Goal: Find specific page/section: Find specific page/section

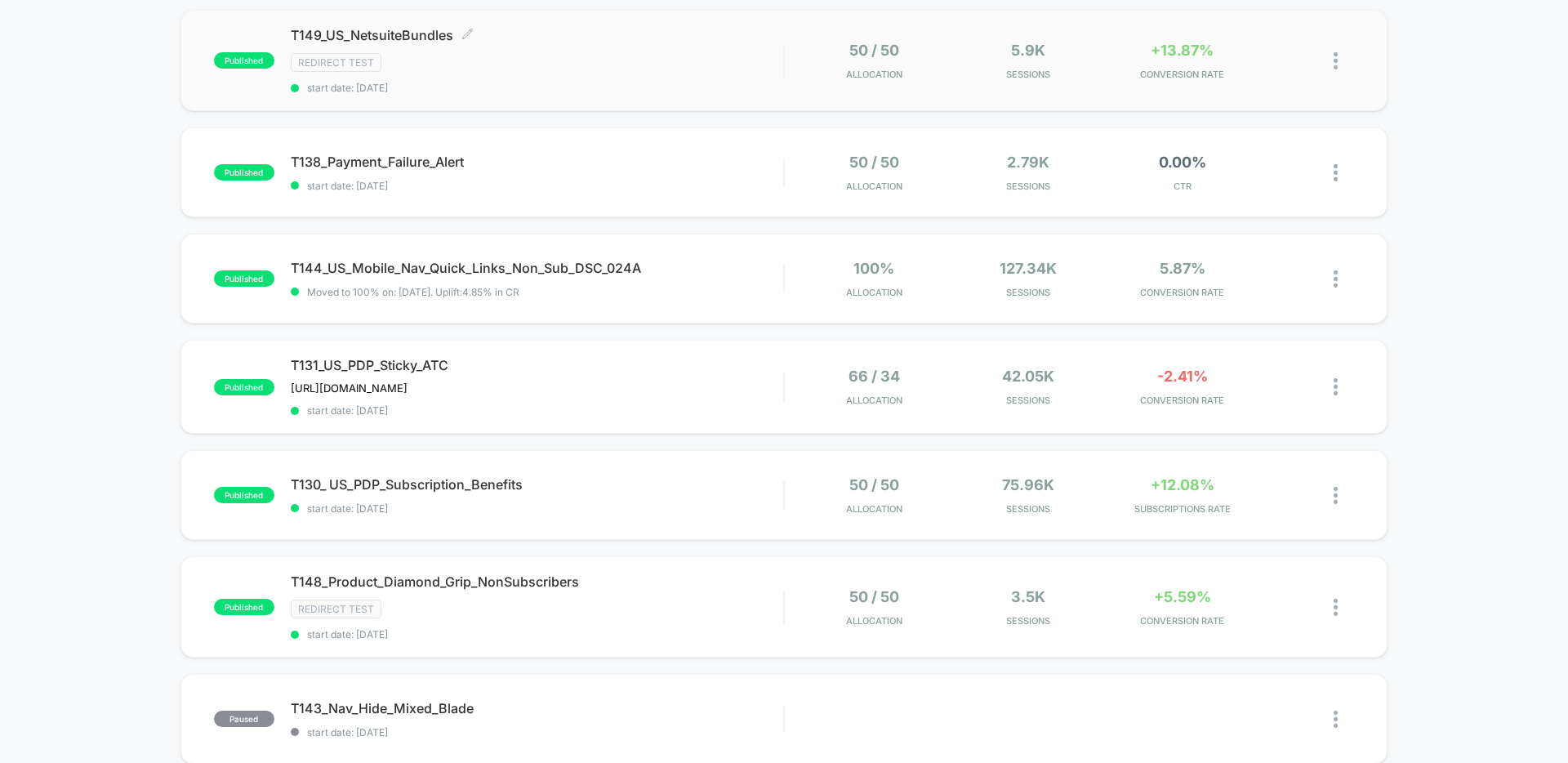
scroll to position [179, 0]
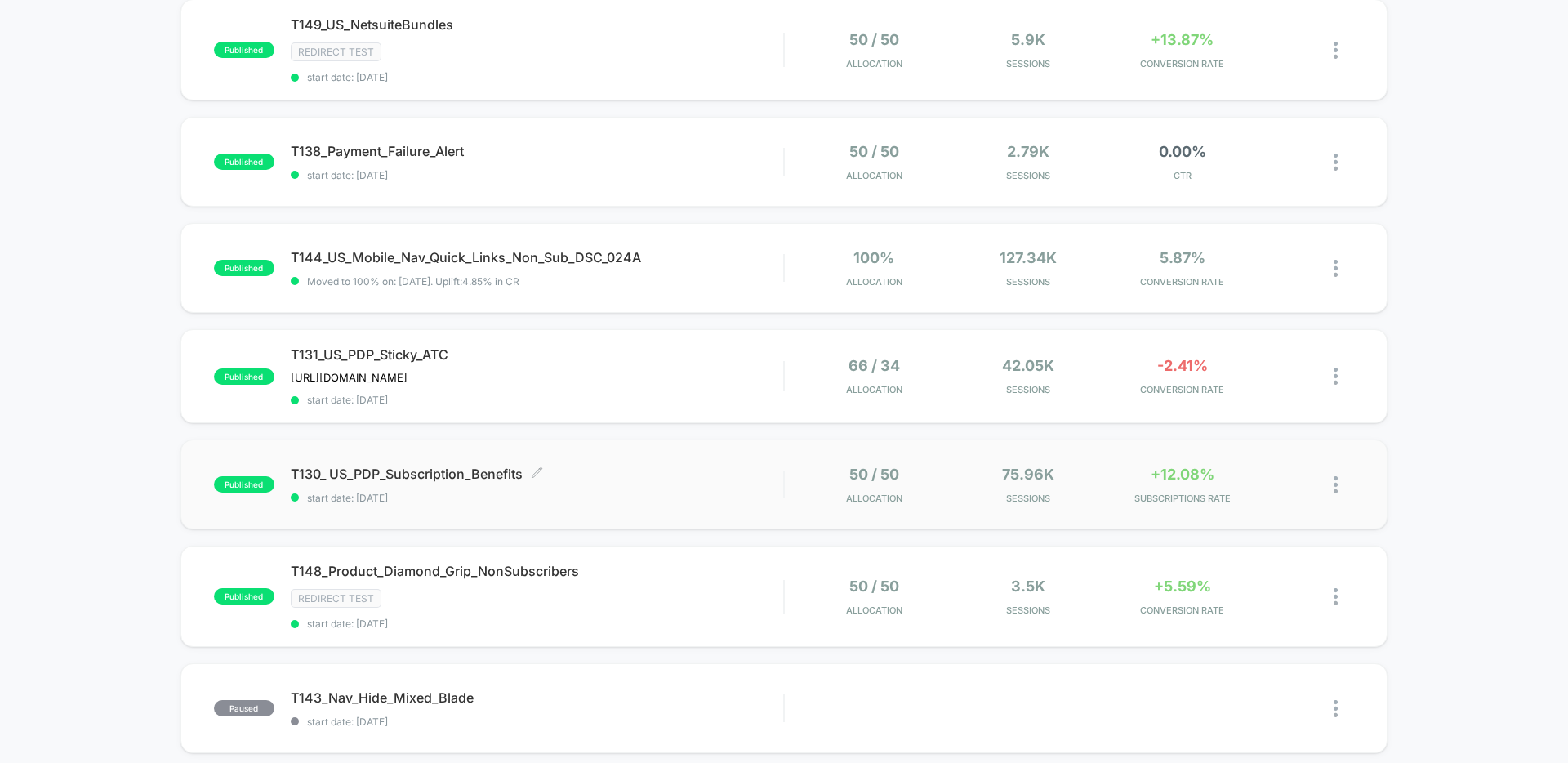
click at [732, 468] on span "T130_ US_PDP_Subscription_Benefits Click to edit experience details" at bounding box center [536, 474] width 492 height 17
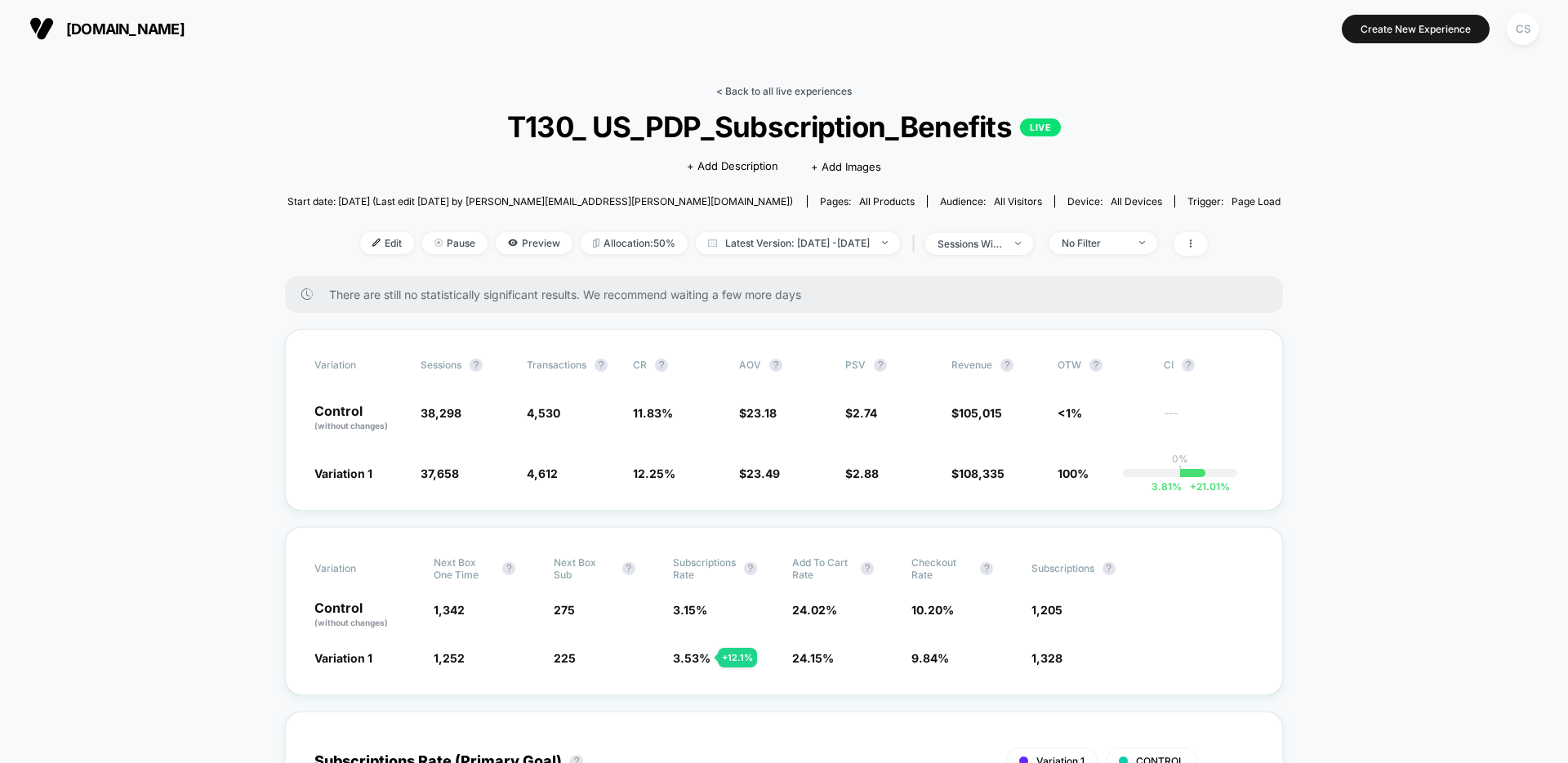
click at [760, 88] on link "< Back to all live experiences" at bounding box center [783, 90] width 135 height 12
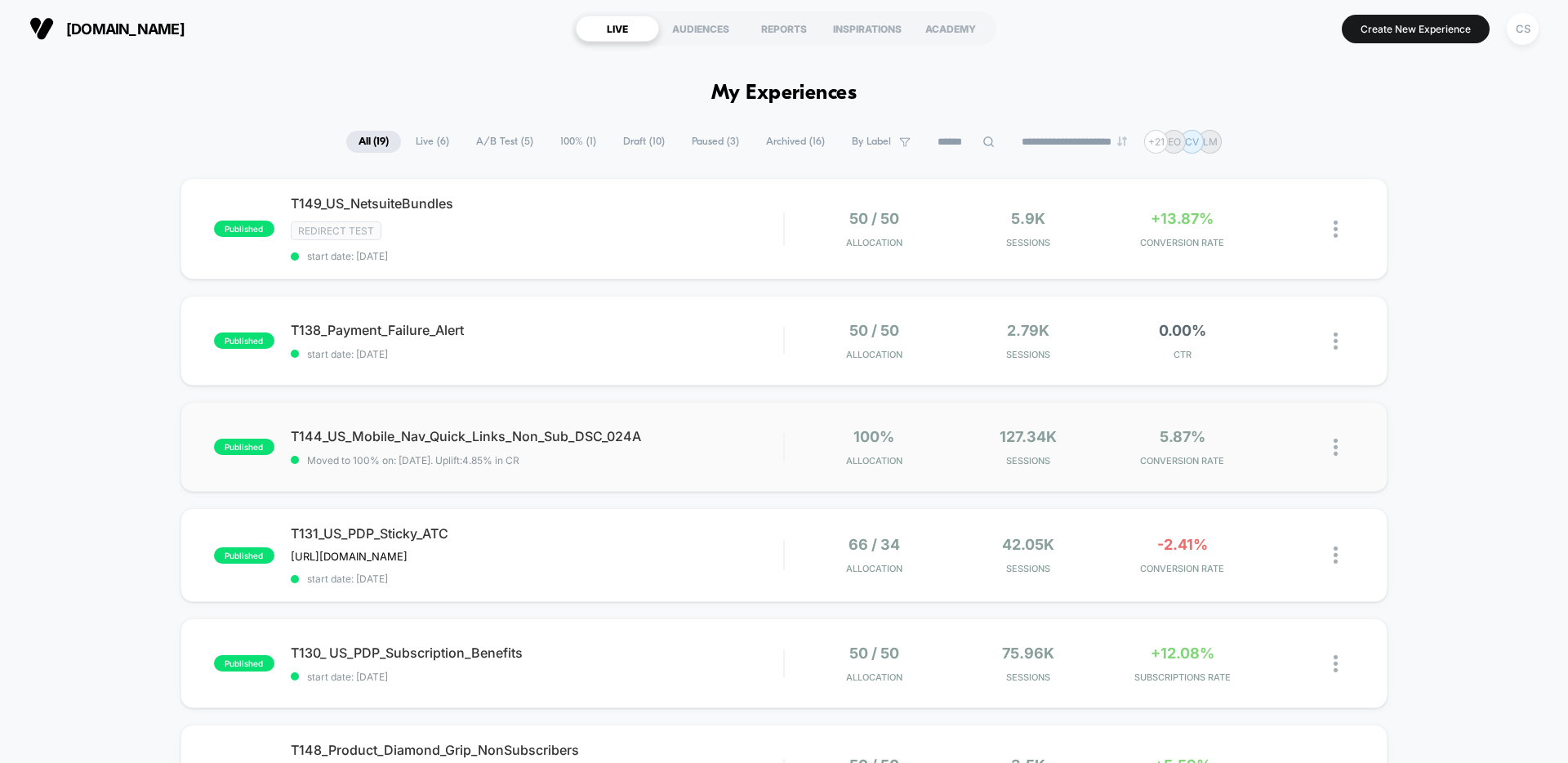
scroll to position [178, 0]
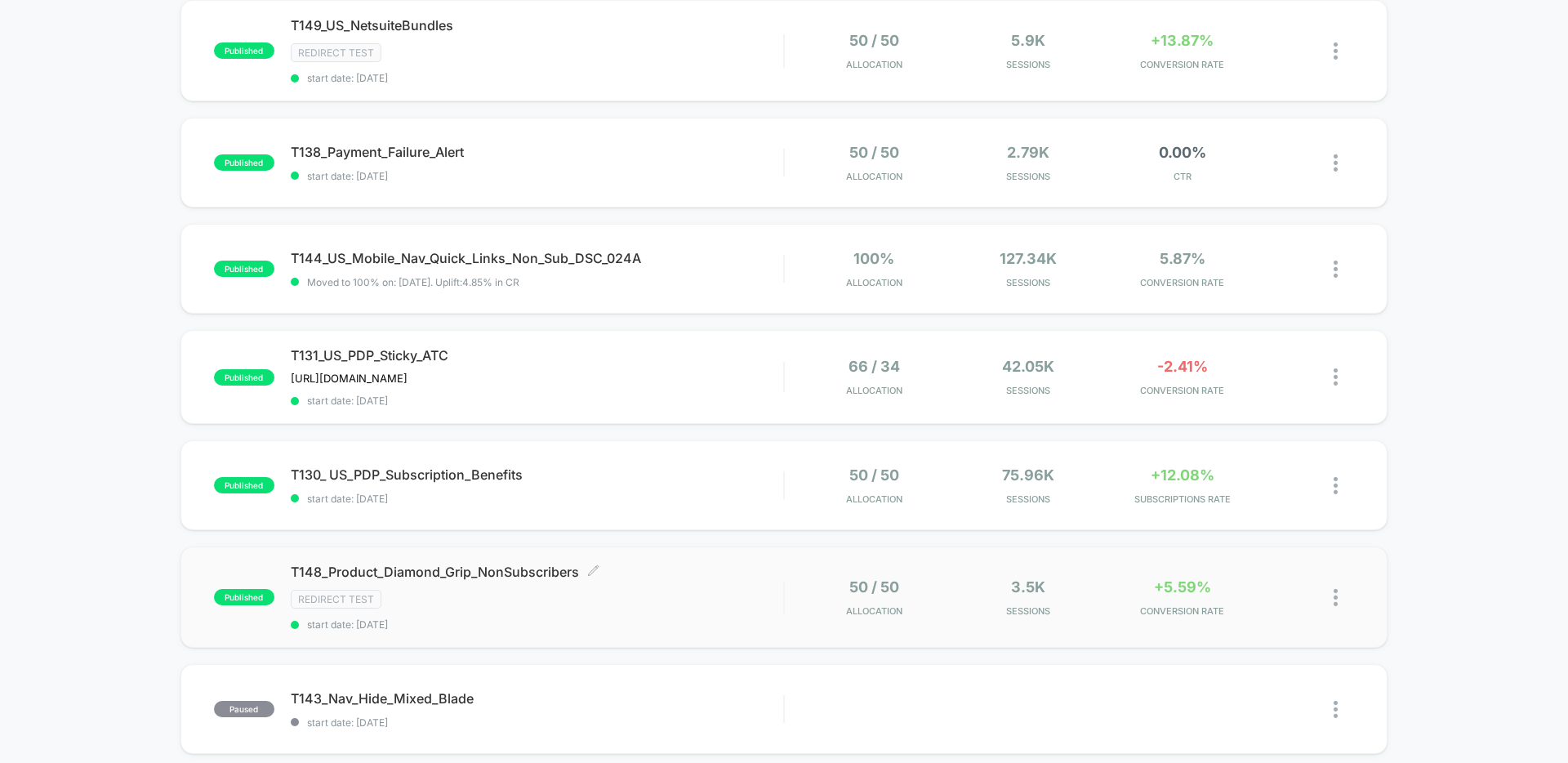
click at [698, 601] on div "Redirect Test" at bounding box center [536, 599] width 492 height 18
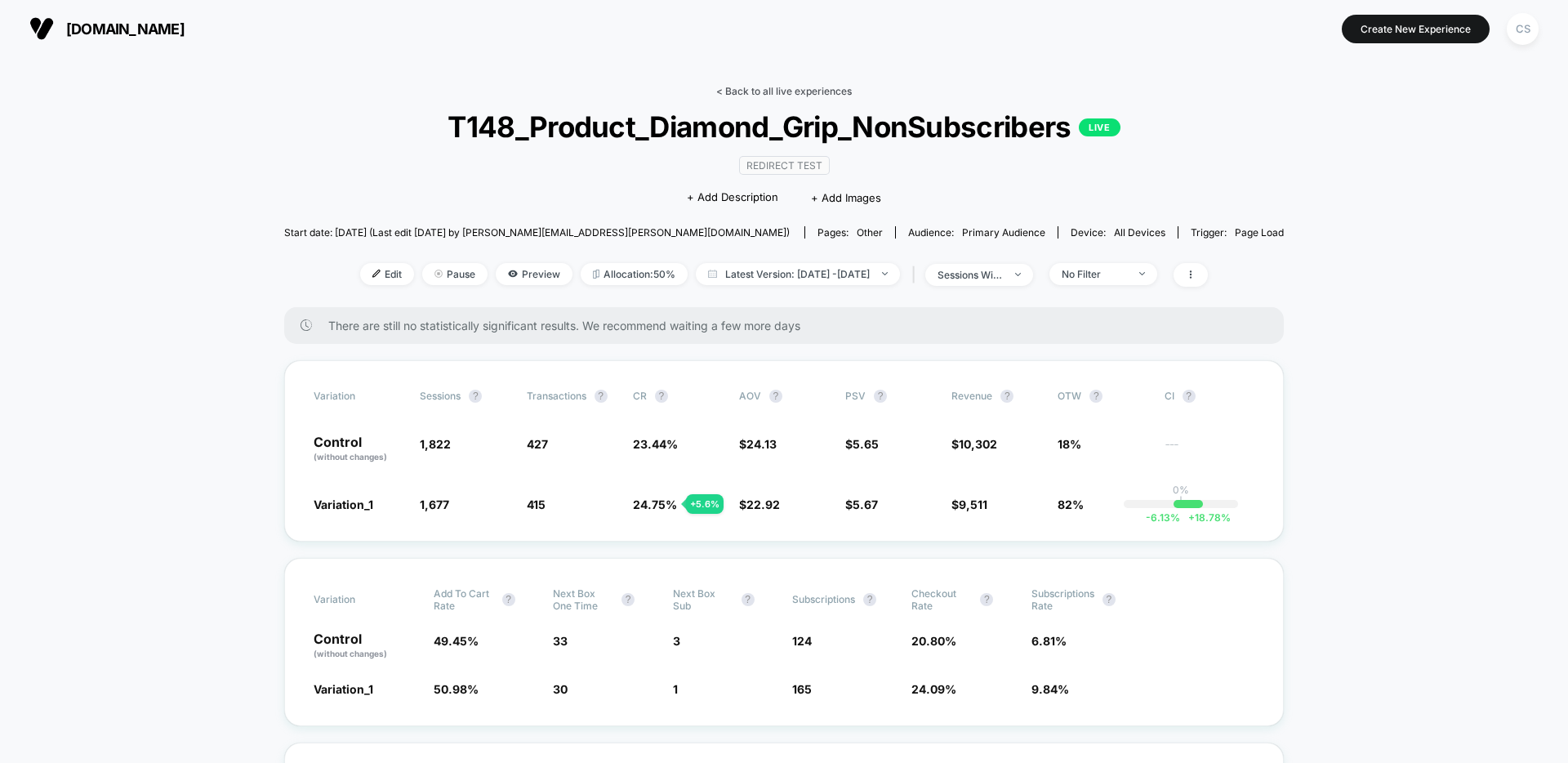
click at [791, 93] on link "< Back to all live experiences" at bounding box center [783, 90] width 135 height 12
